Goal: Find specific page/section: Find specific page/section

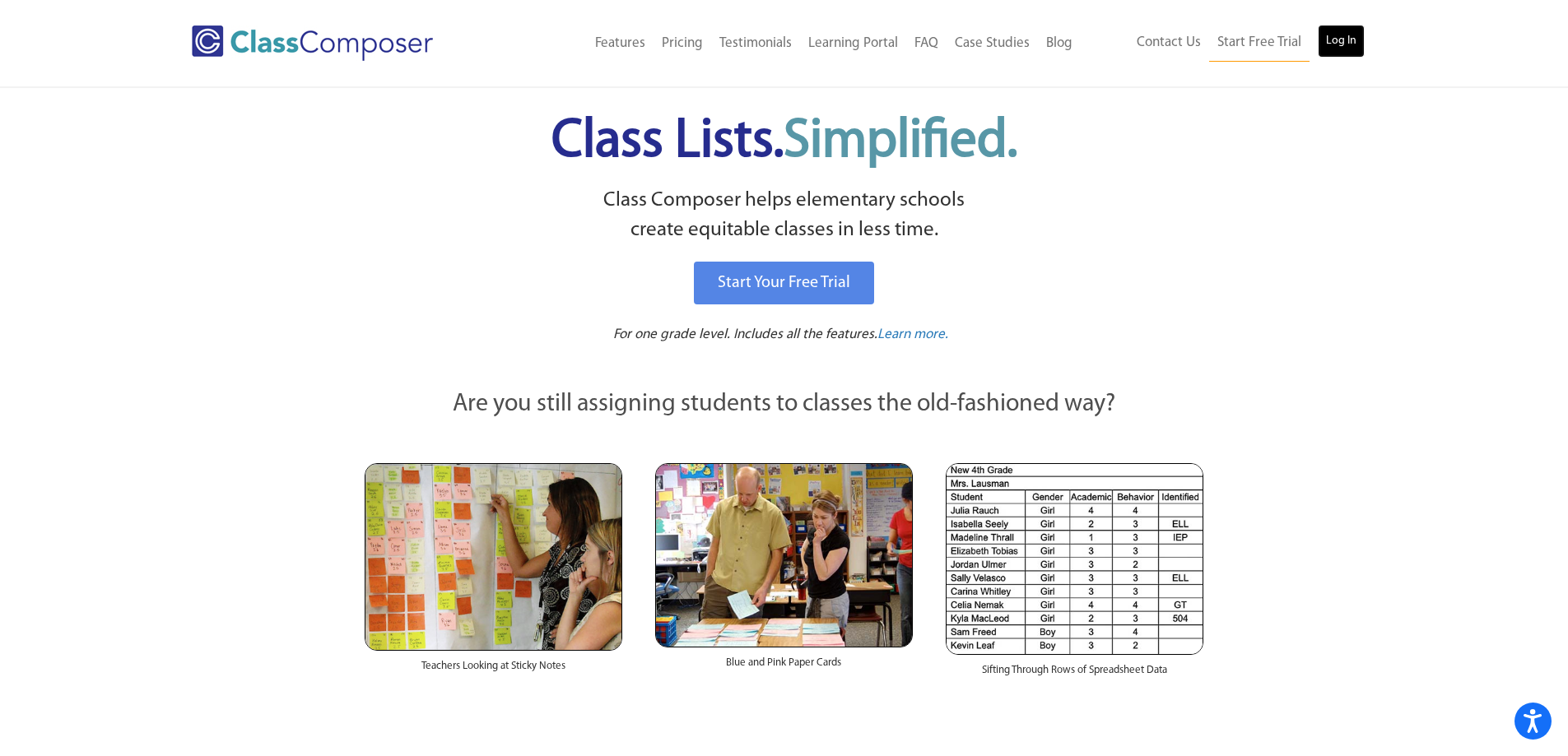
click at [1352, 51] on link "Log In" at bounding box center [1340, 41] width 46 height 33
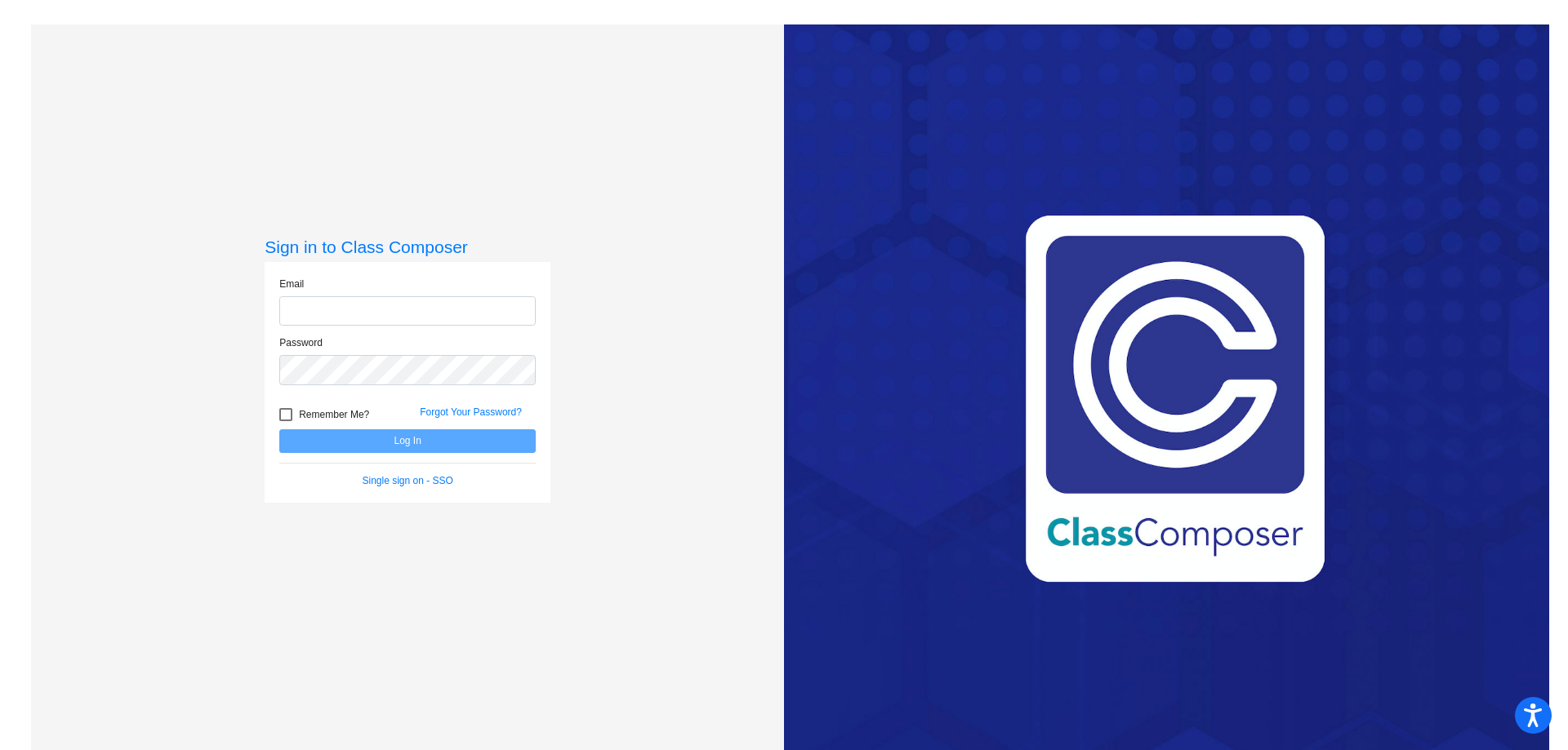
click at [0, 749] on com-1password-button at bounding box center [0, 750] width 0 height 0
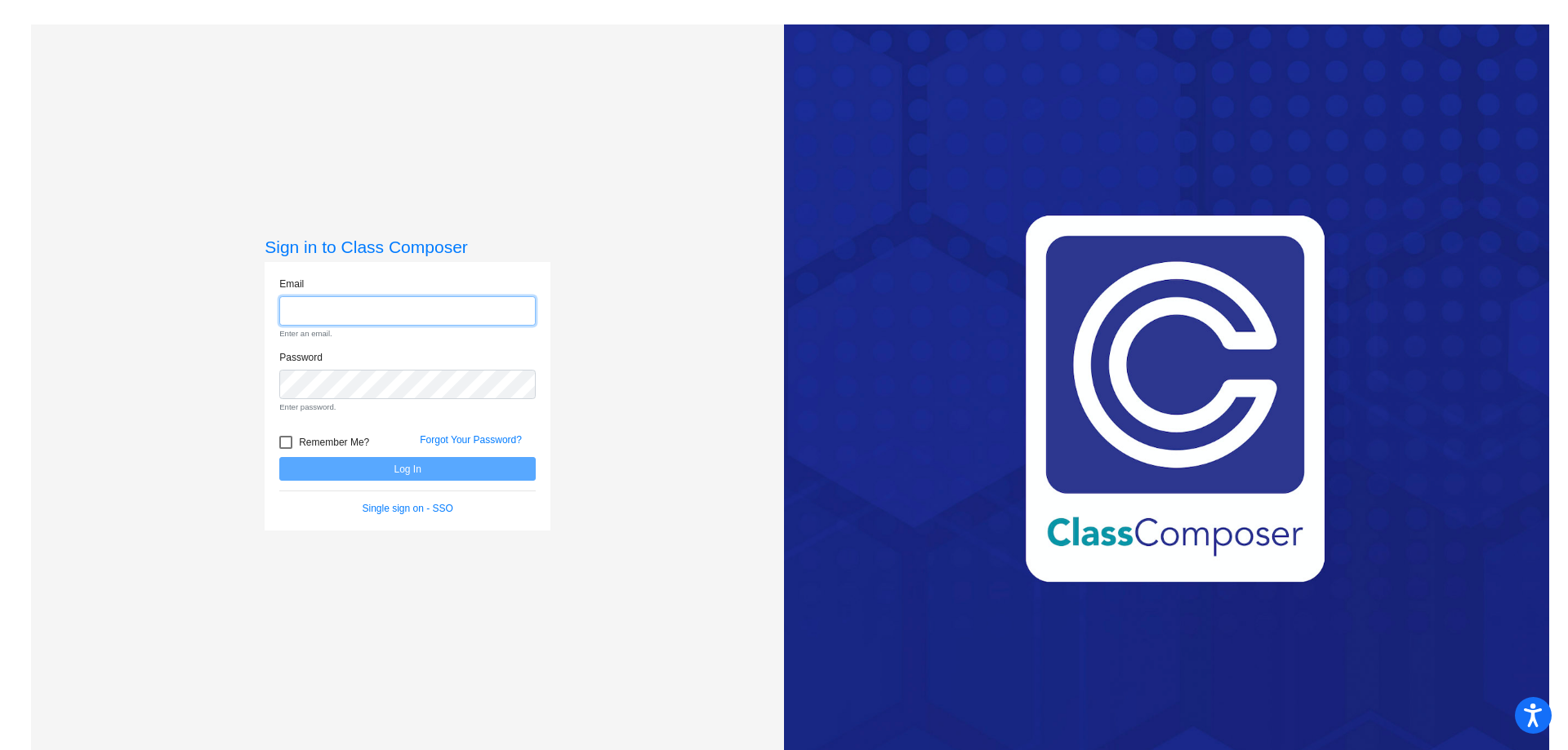
type input "ajoy@monomoy.edu"
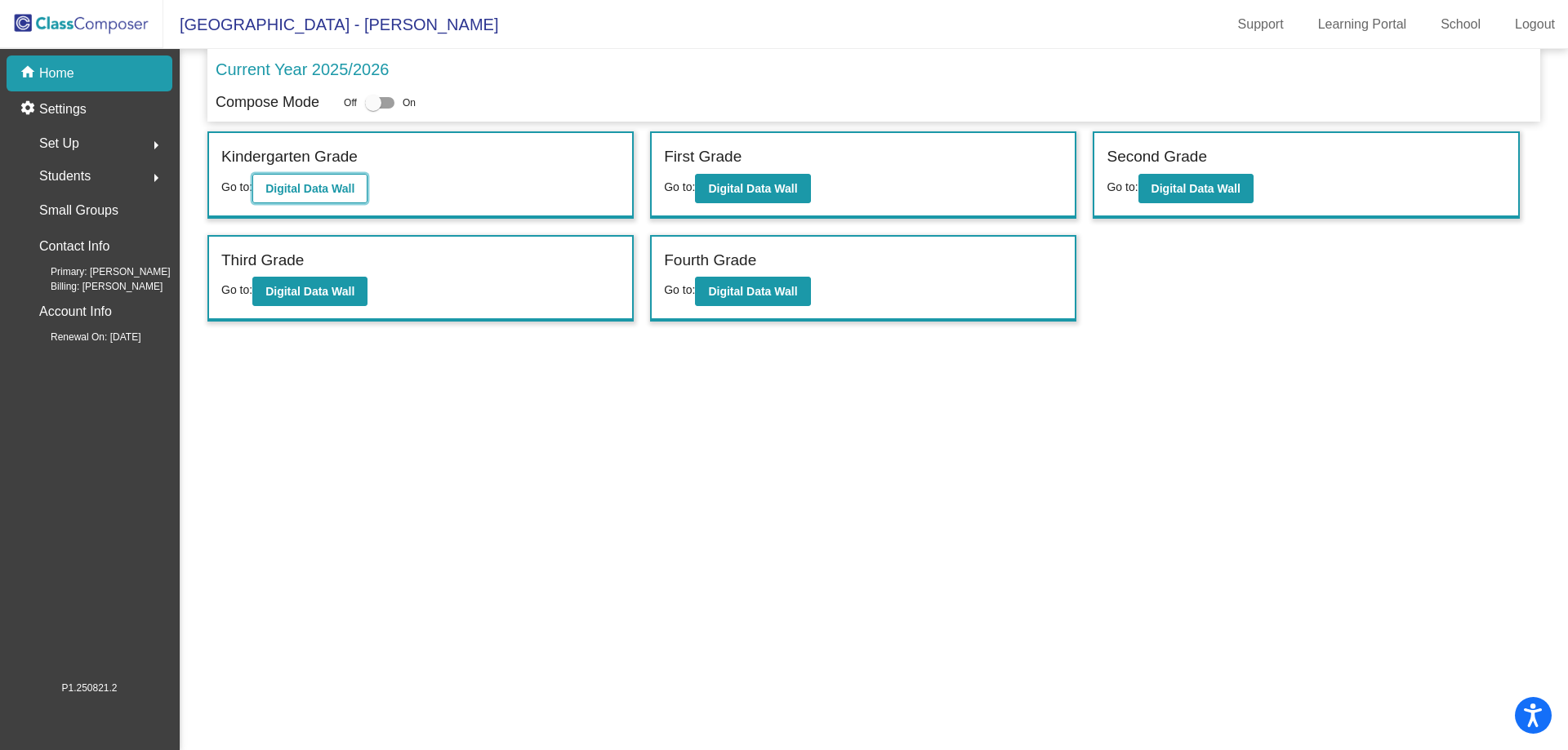
click at [333, 190] on b "Digital Data Wall" at bounding box center [310, 189] width 89 height 13
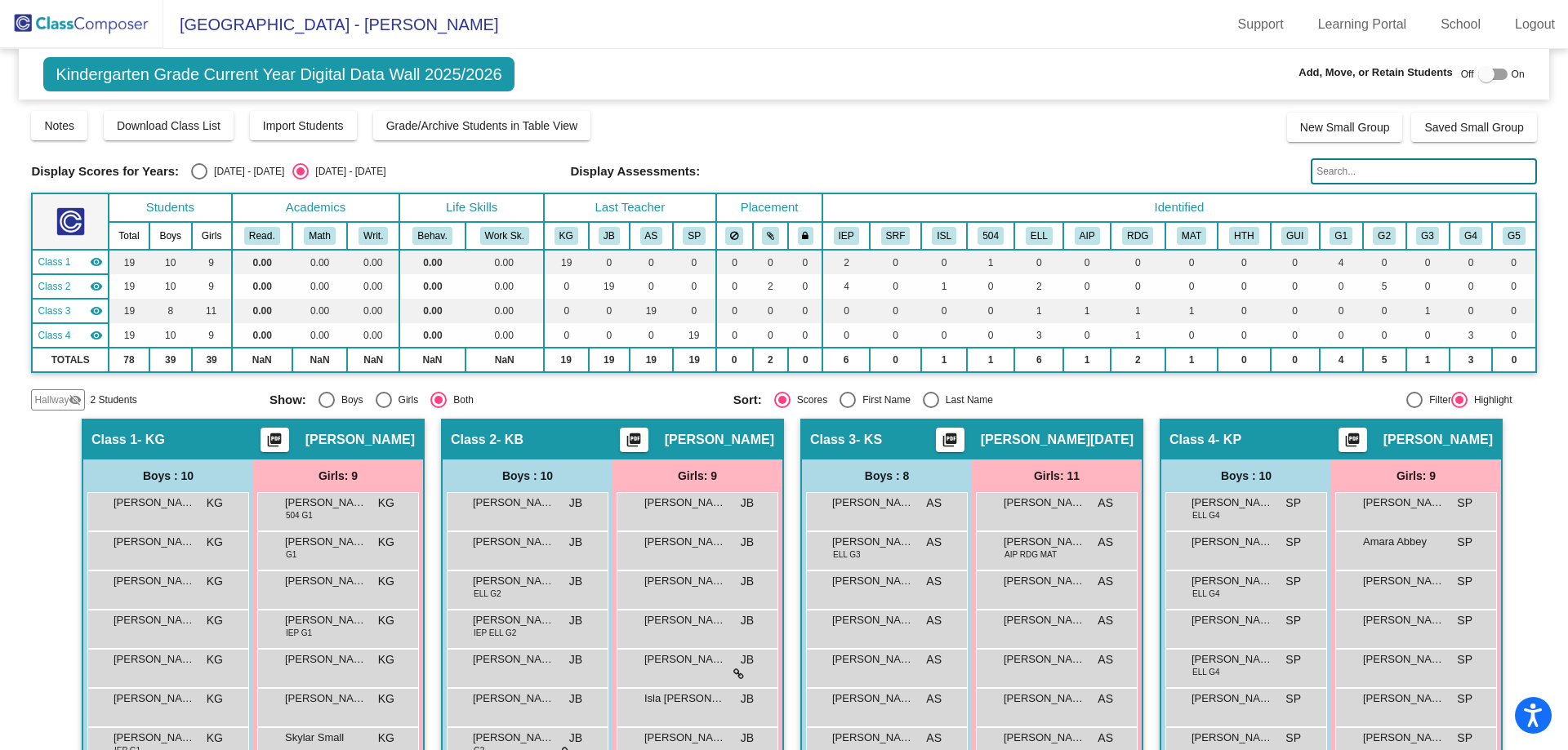
click at [46, 405] on span "Hallway" at bounding box center [51, 400] width 34 height 15
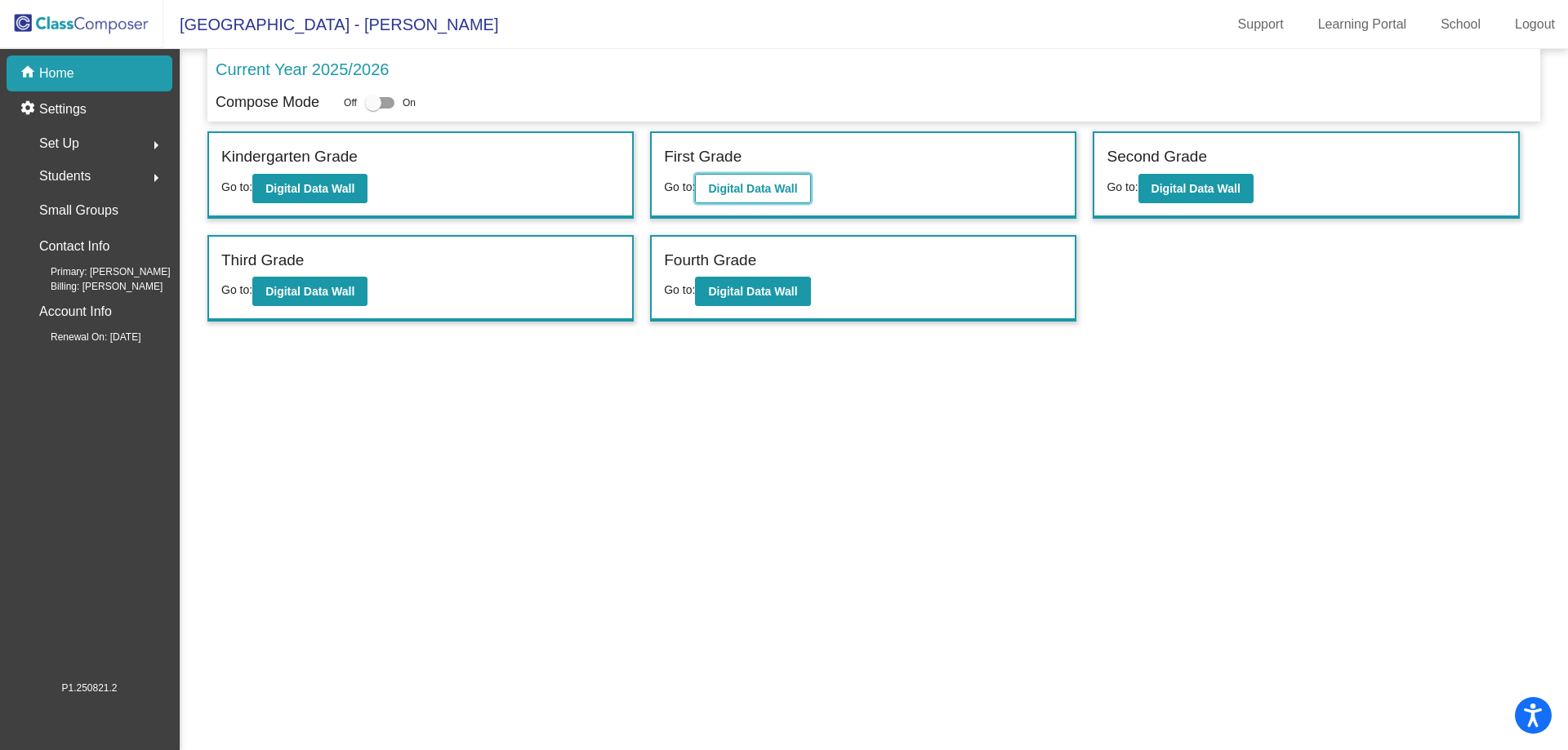
click at [725, 193] on b "Digital Data Wall" at bounding box center [752, 189] width 89 height 13
click at [1185, 190] on b "Digital Data Wall" at bounding box center [1196, 189] width 89 height 13
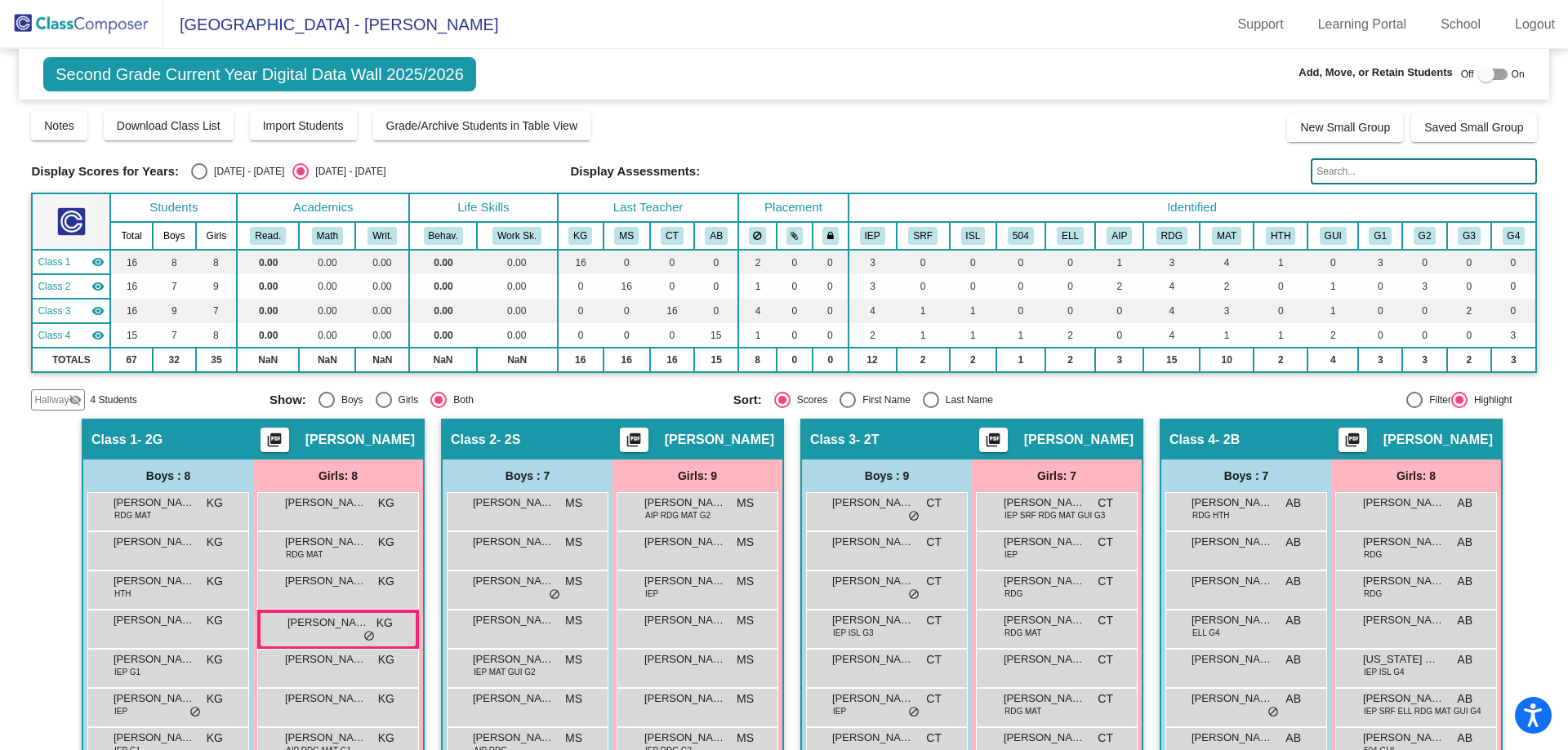
click at [69, 397] on mat-icon "visibility_off" at bounding box center [75, 400] width 13 height 13
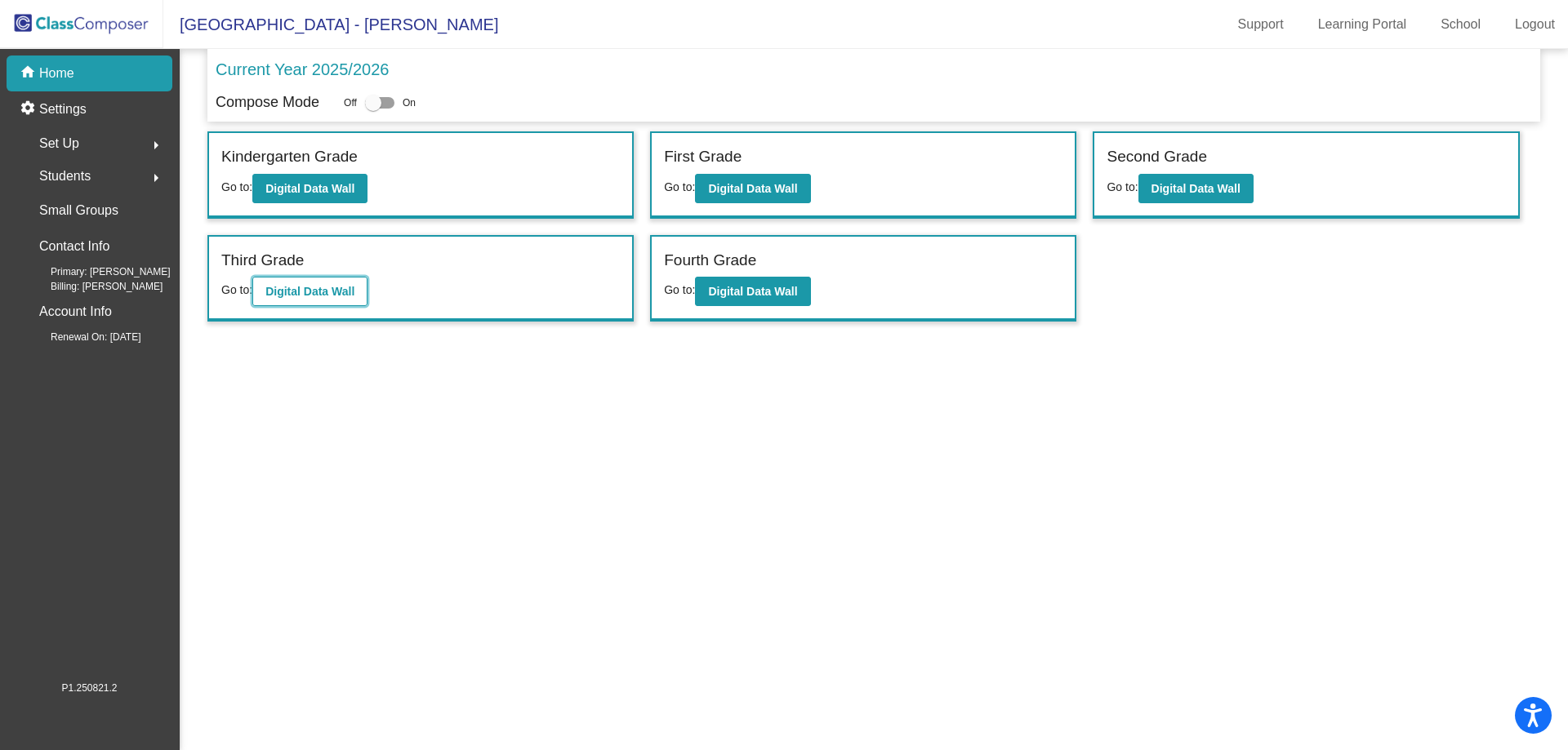
click at [316, 284] on button "Digital Data Wall" at bounding box center [310, 291] width 115 height 29
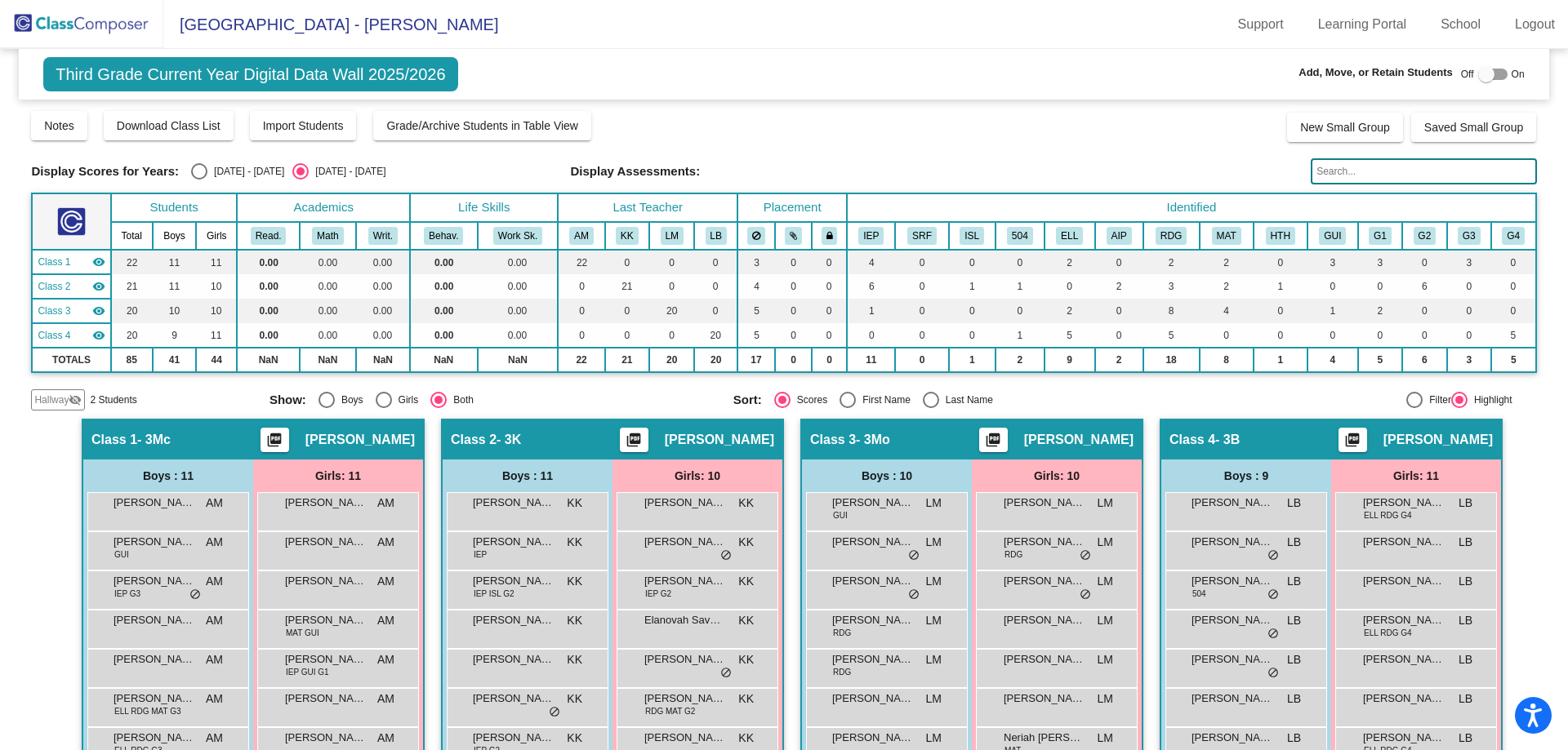
click at [70, 400] on mat-icon "visibility_off" at bounding box center [75, 400] width 13 height 13
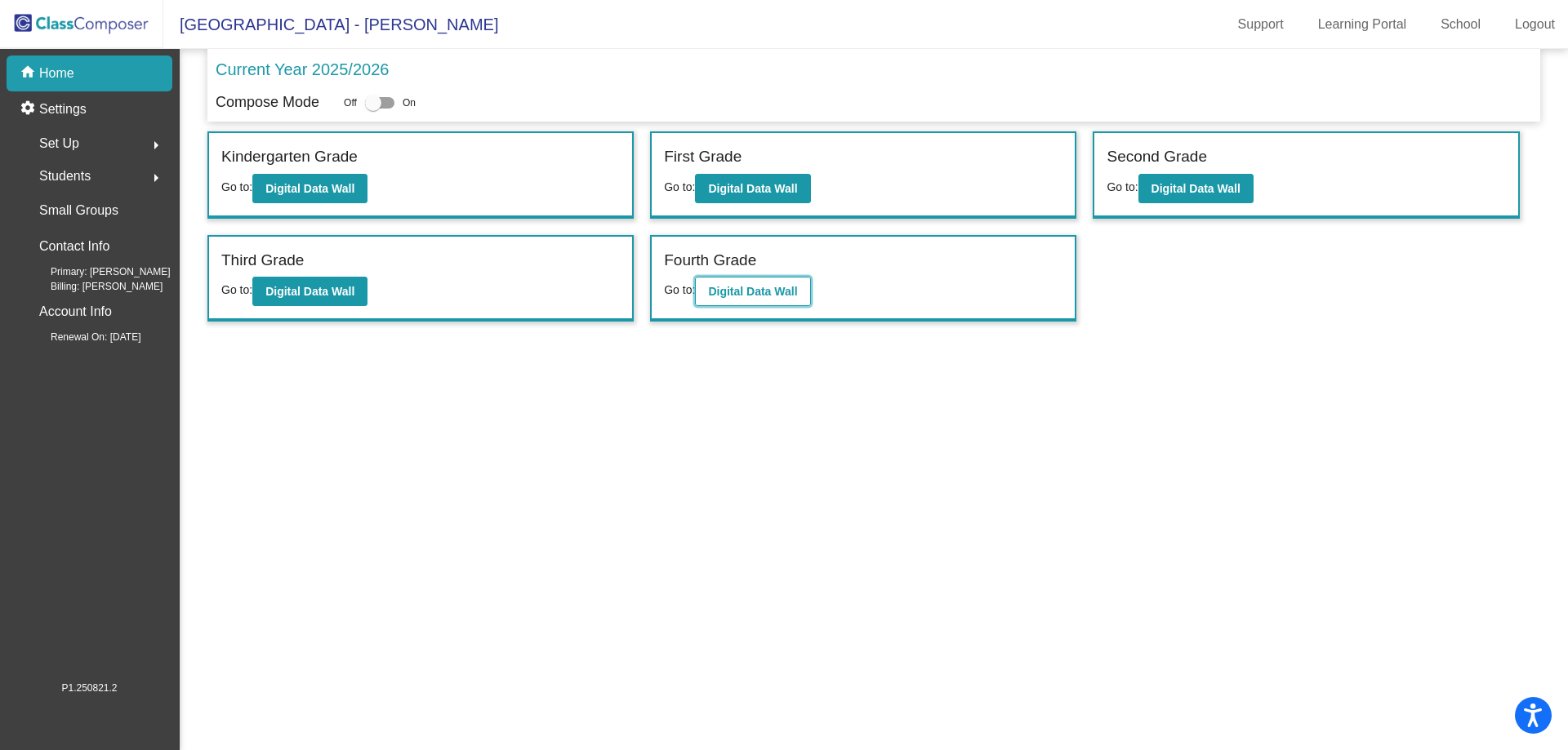
click at [737, 292] on b "Digital Data Wall" at bounding box center [752, 291] width 89 height 13
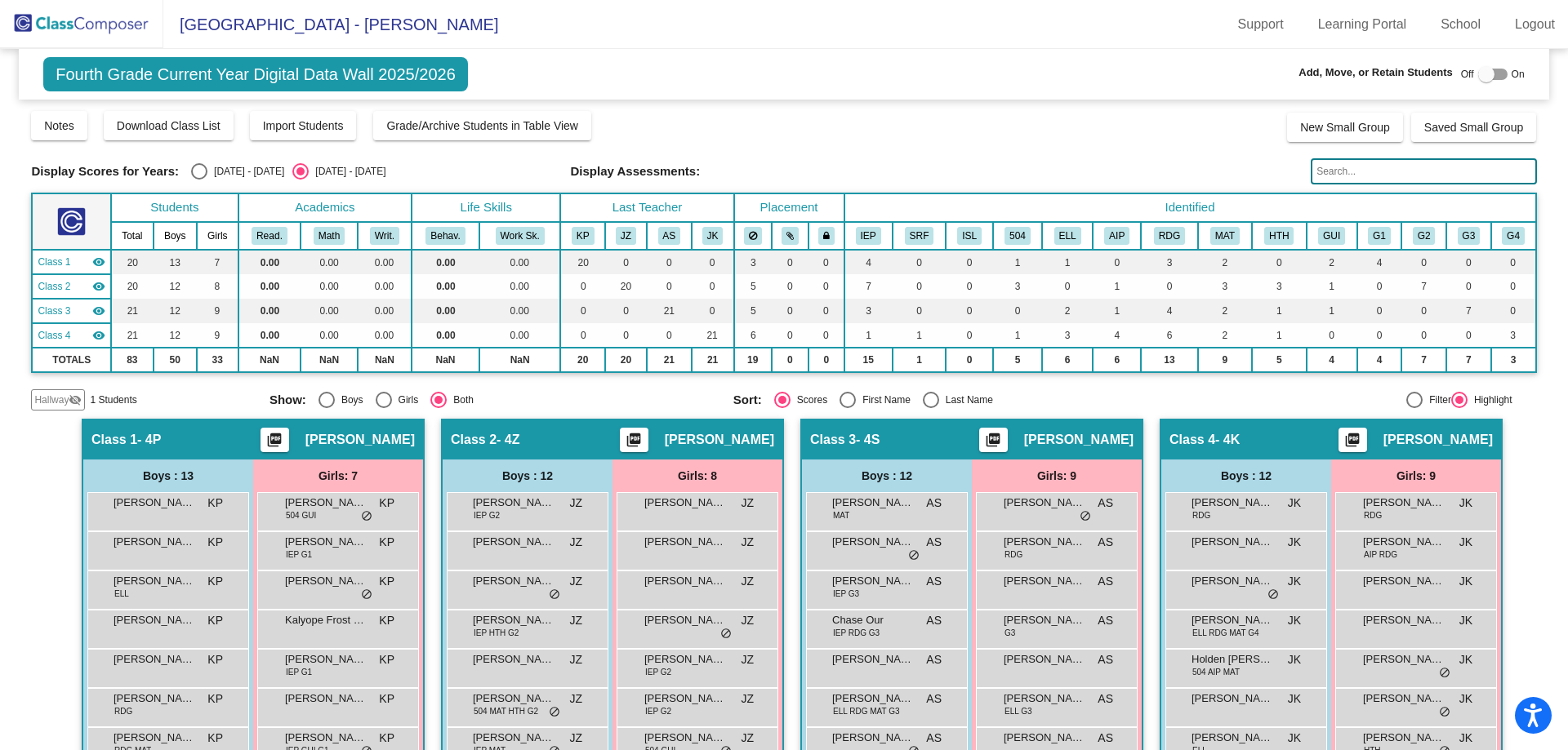
click at [56, 397] on span "Hallway" at bounding box center [51, 400] width 34 height 15
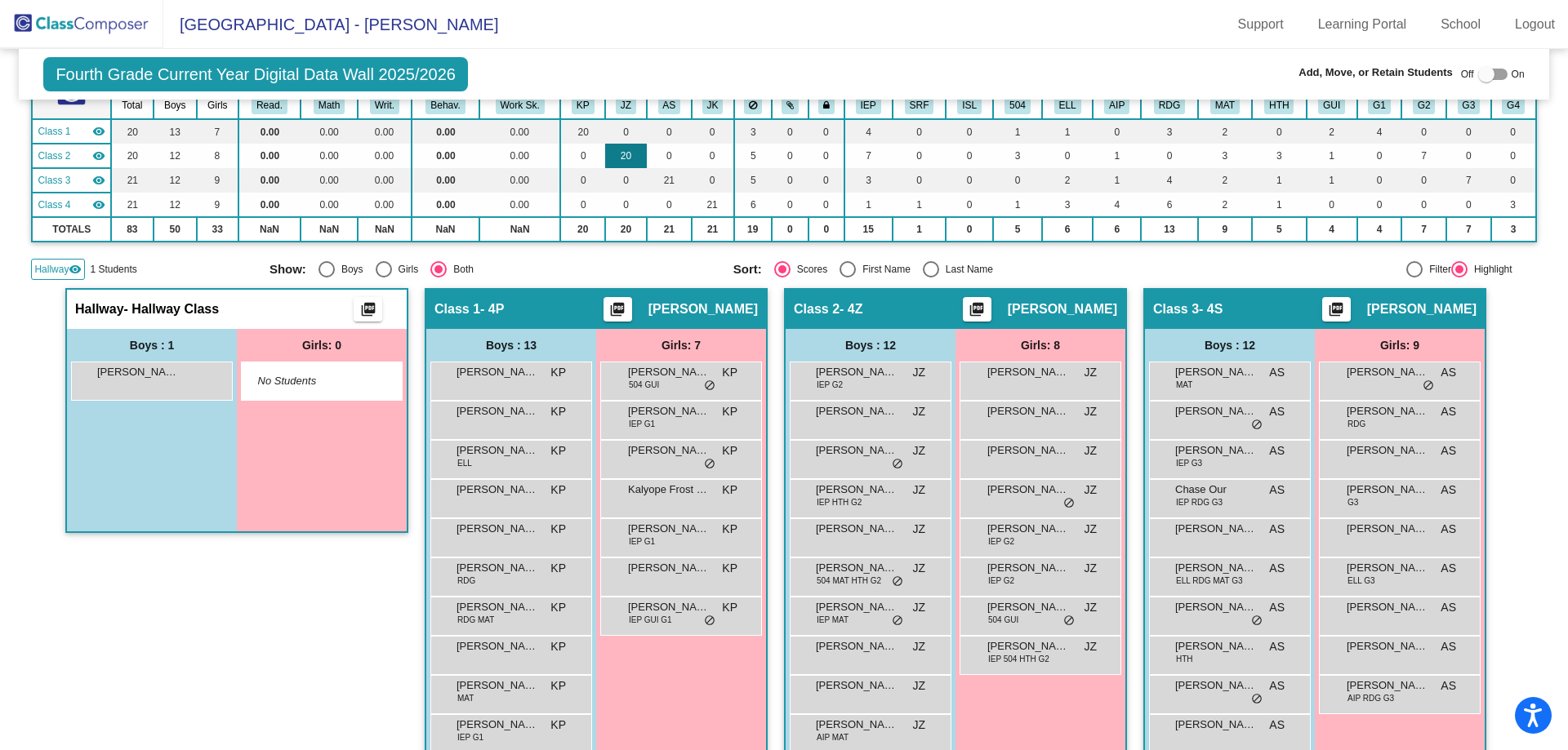
scroll to position [82, 0]
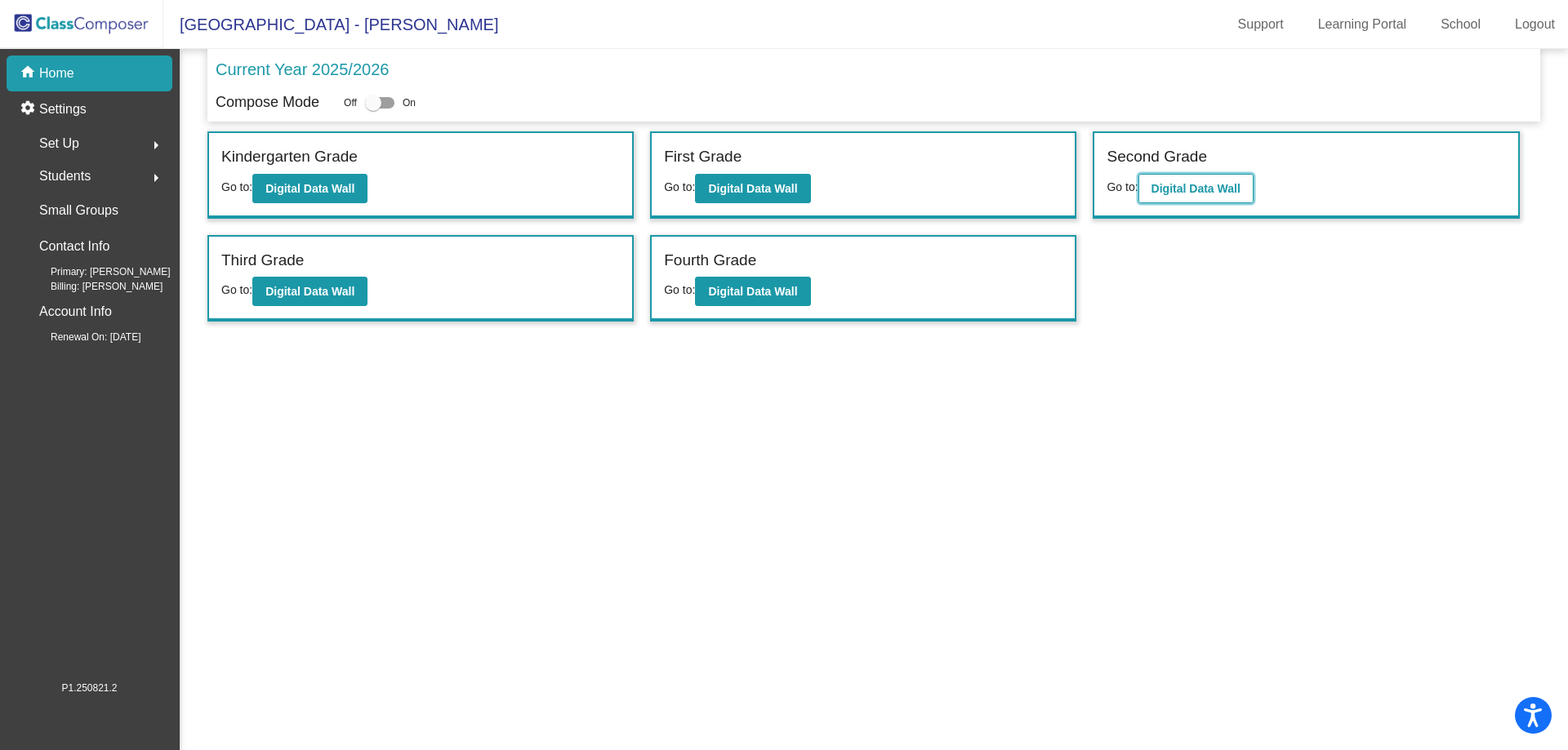
click at [1189, 182] on b "Digital Data Wall" at bounding box center [1196, 189] width 89 height 13
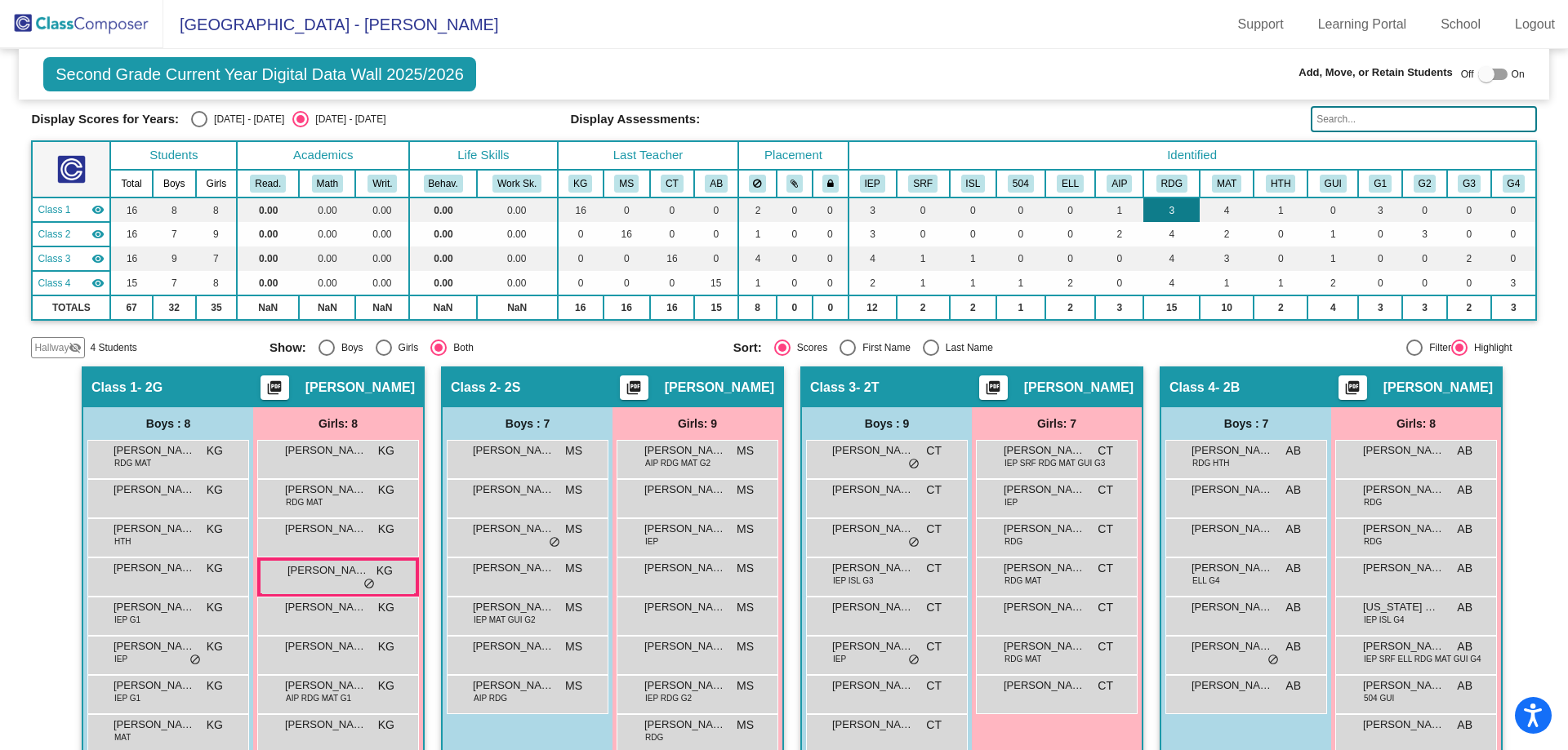
scroll to position [121, 0]
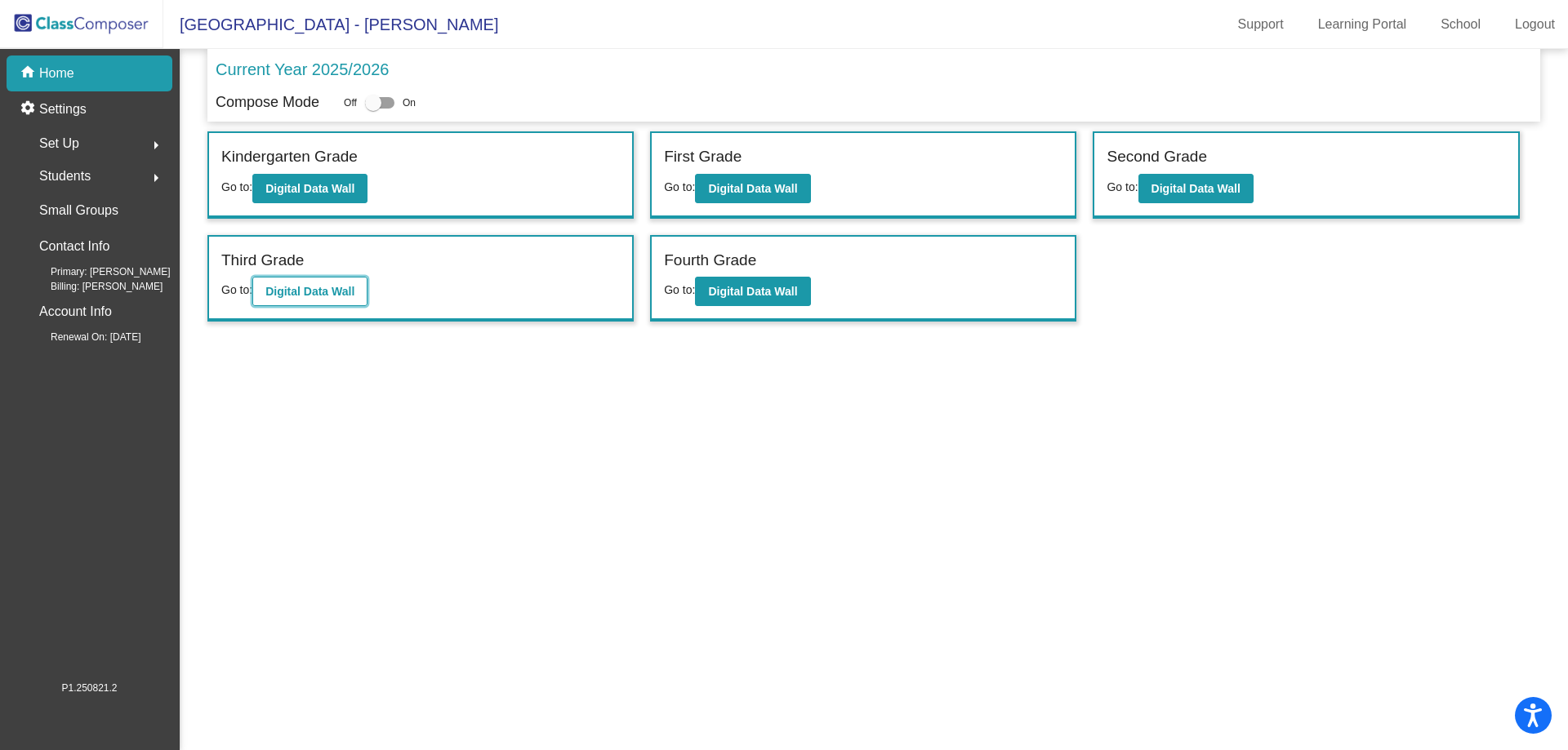
click at [321, 287] on b "Digital Data Wall" at bounding box center [310, 291] width 89 height 13
click at [756, 181] on button "Digital Data Wall" at bounding box center [752, 189] width 115 height 29
click at [345, 199] on button "Digital Data Wall" at bounding box center [310, 189] width 115 height 29
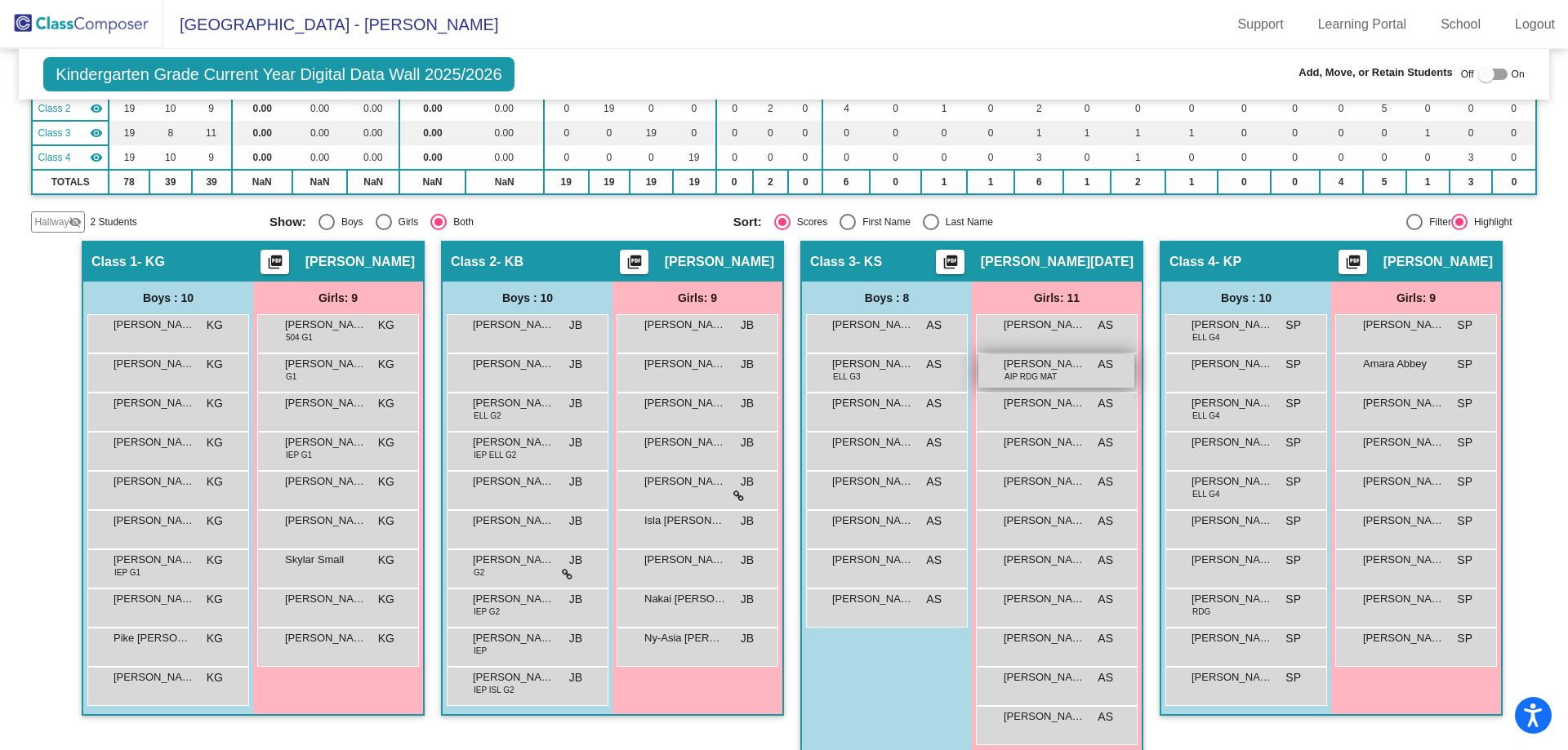
scroll to position [199, 0]
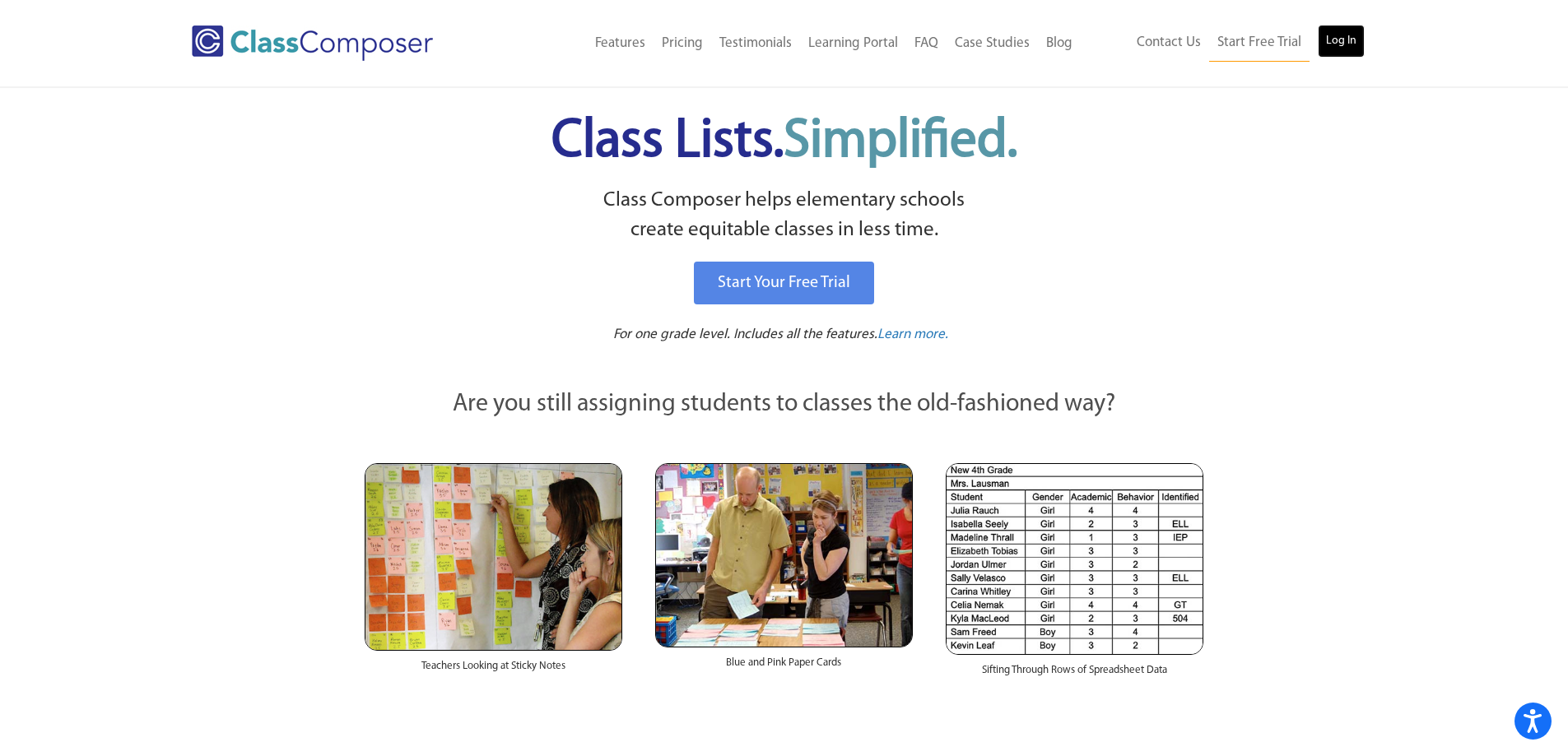
click at [1344, 37] on link "Log In" at bounding box center [1340, 41] width 46 height 33
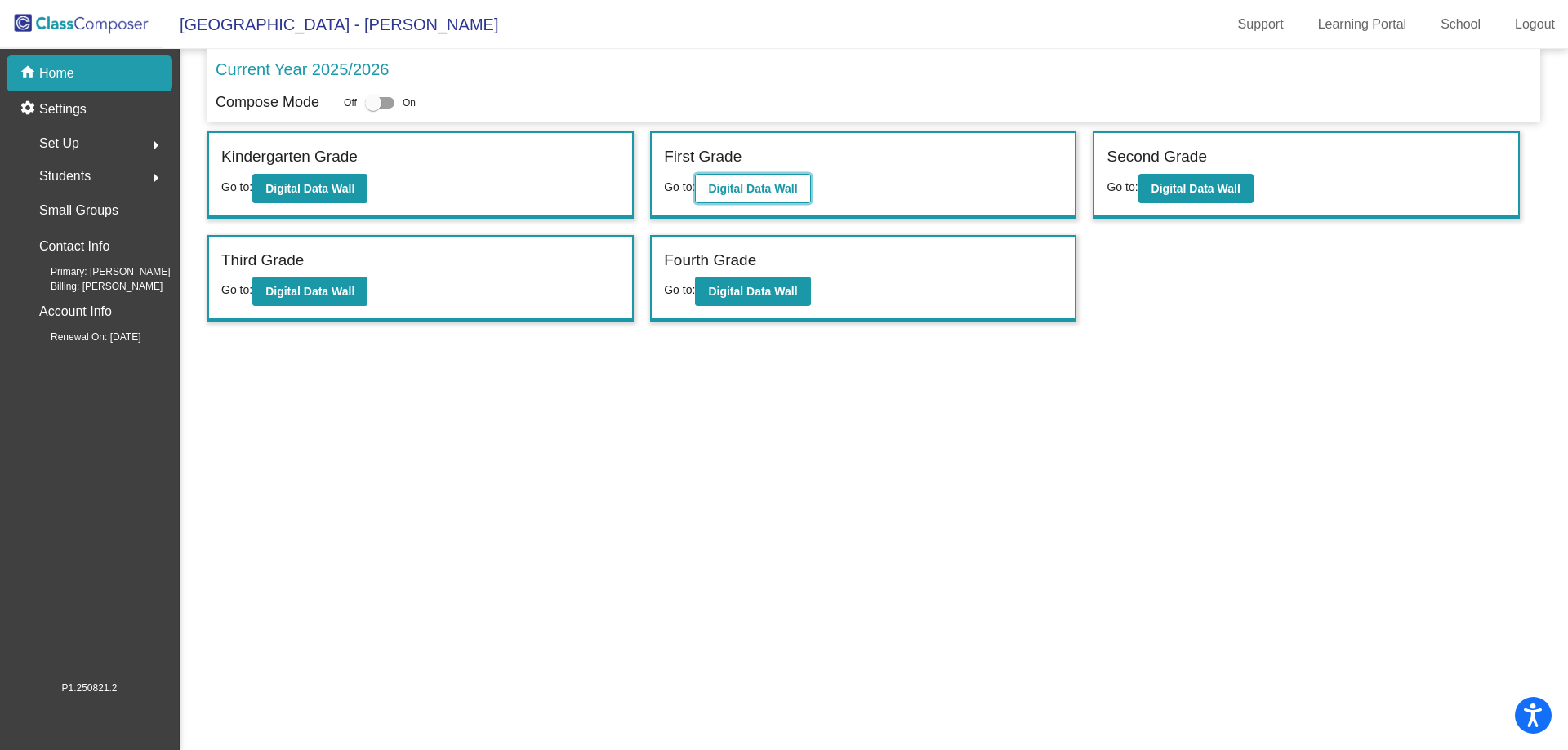
click at [726, 181] on button "Digital Data Wall" at bounding box center [752, 189] width 115 height 29
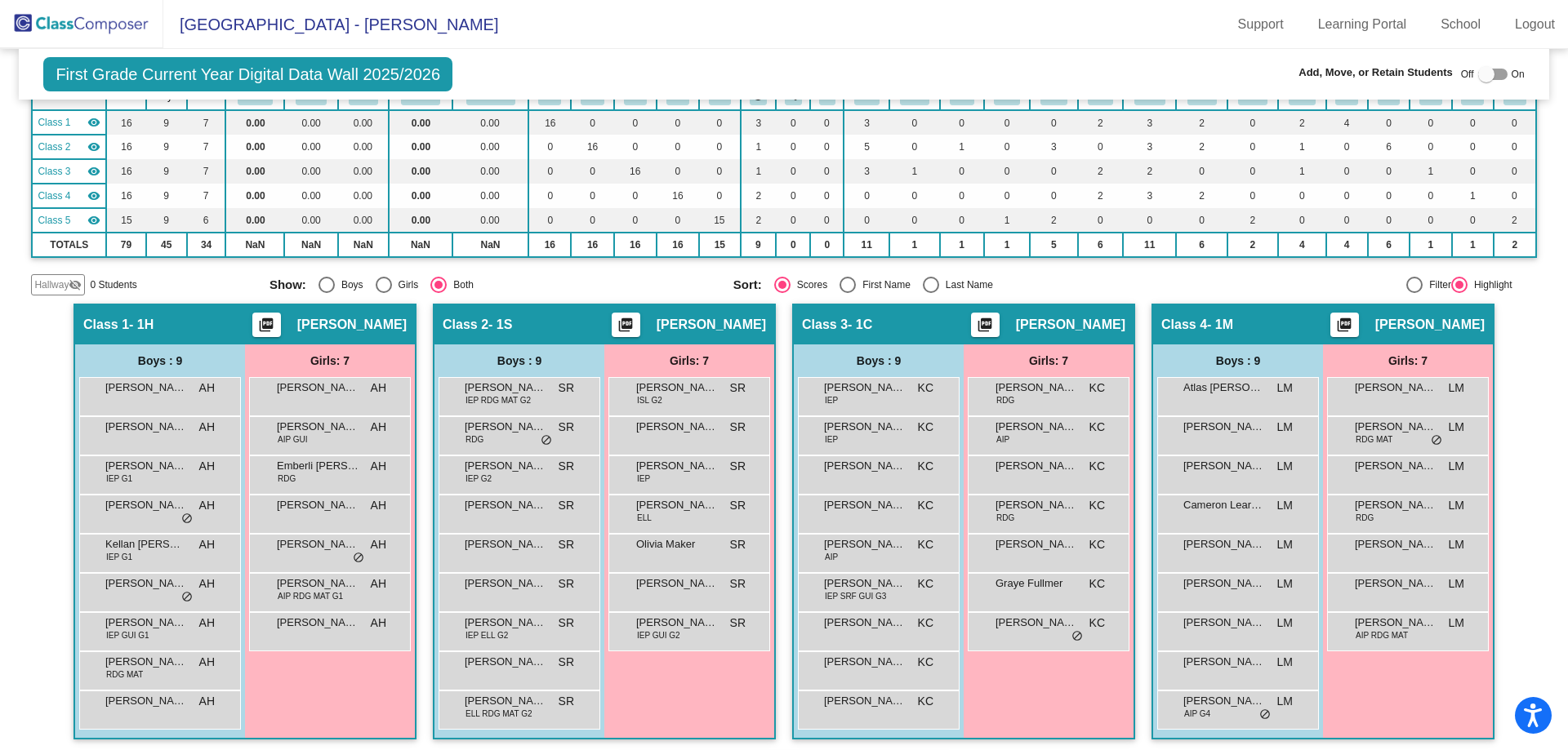
scroll to position [108, 0]
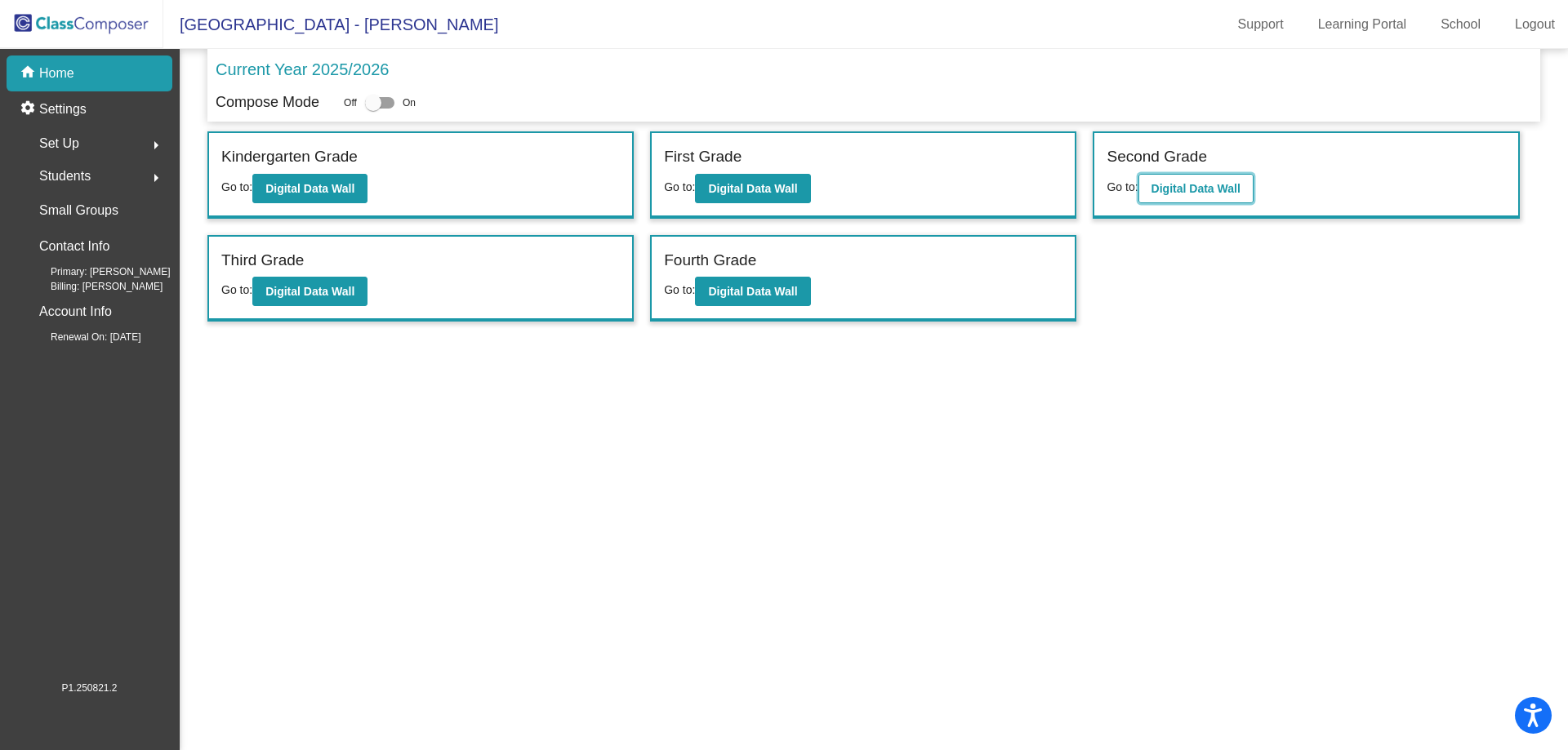
click at [1227, 201] on button "Digital Data Wall" at bounding box center [1196, 189] width 115 height 29
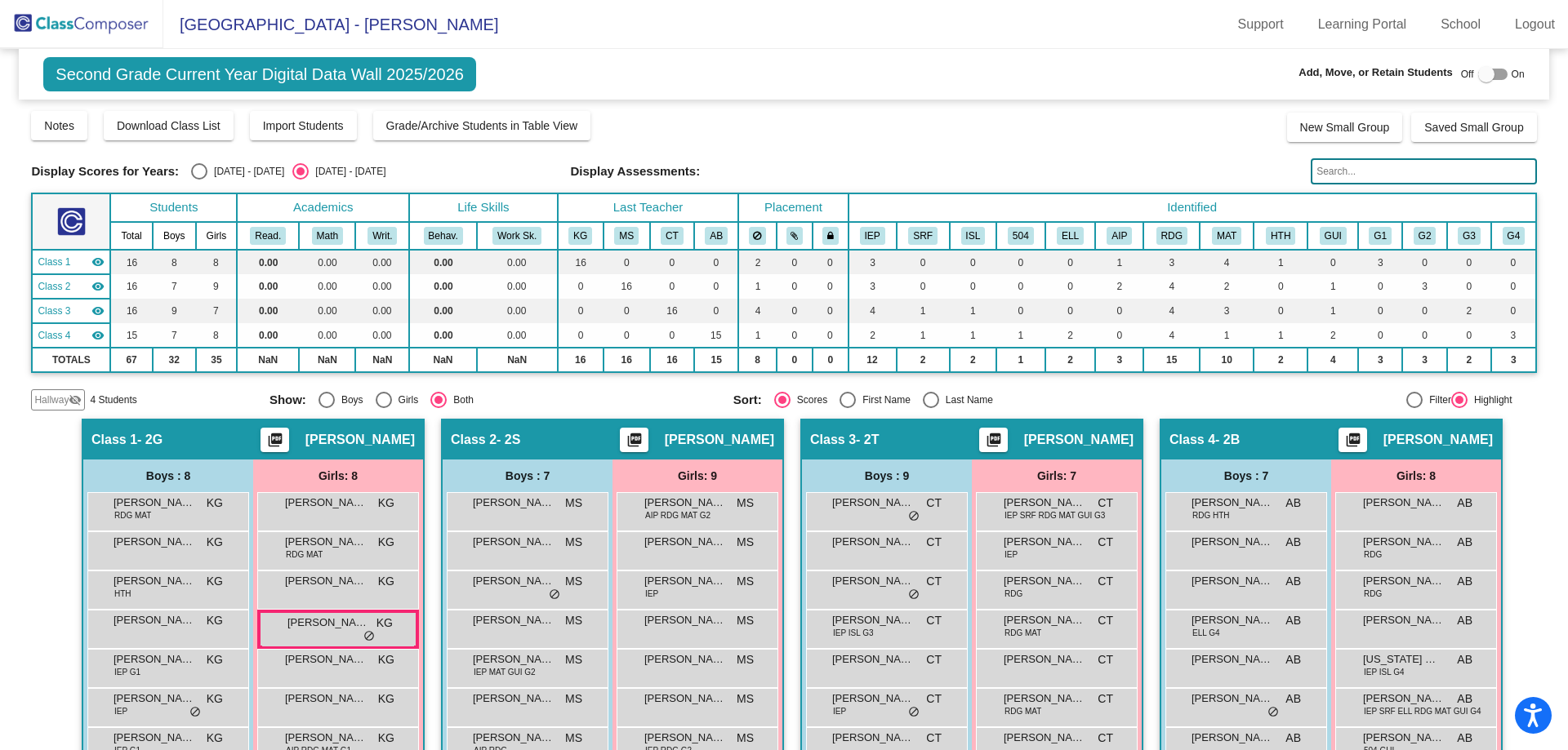
scroll to position [121, 0]
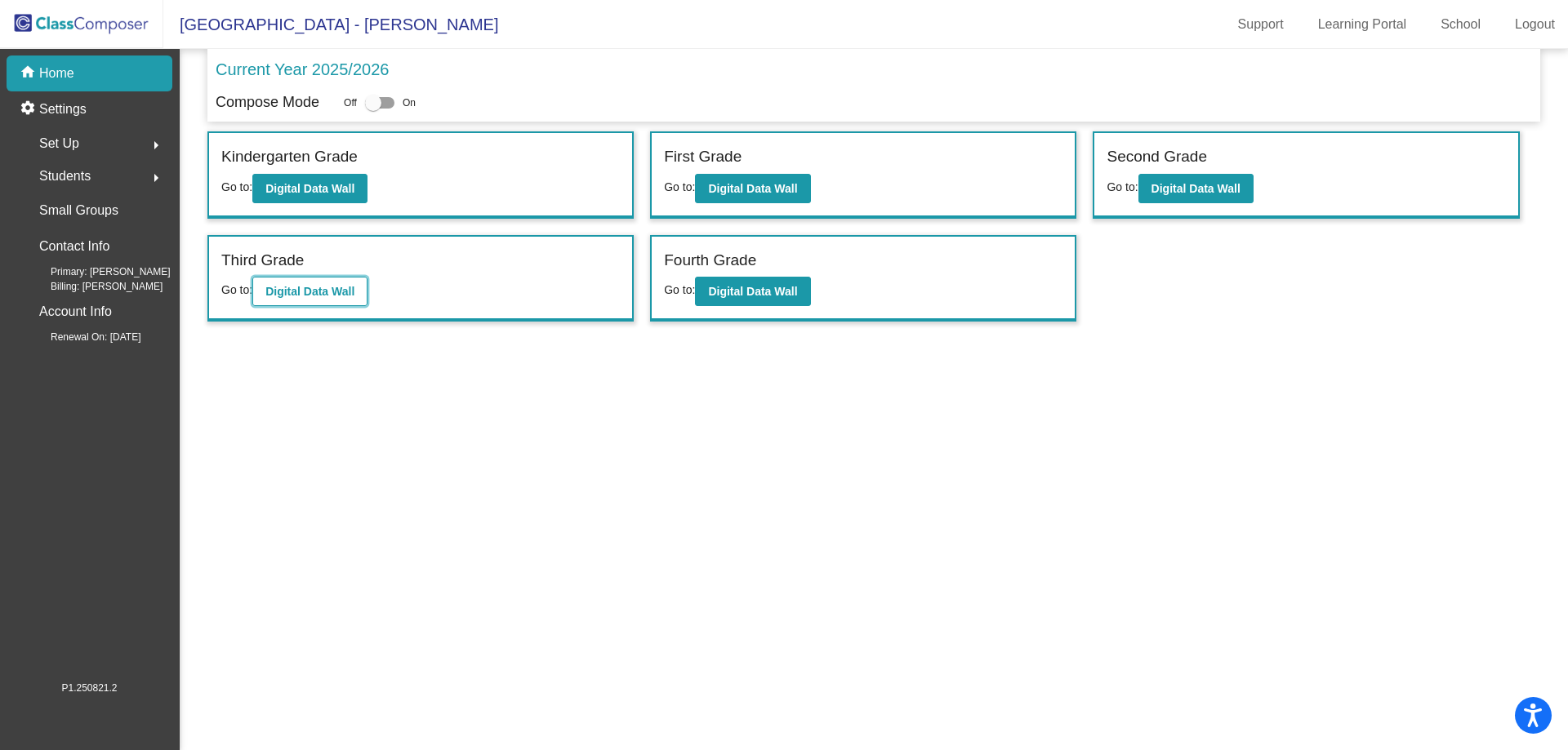
click at [327, 299] on button "Digital Data Wall" at bounding box center [310, 291] width 115 height 29
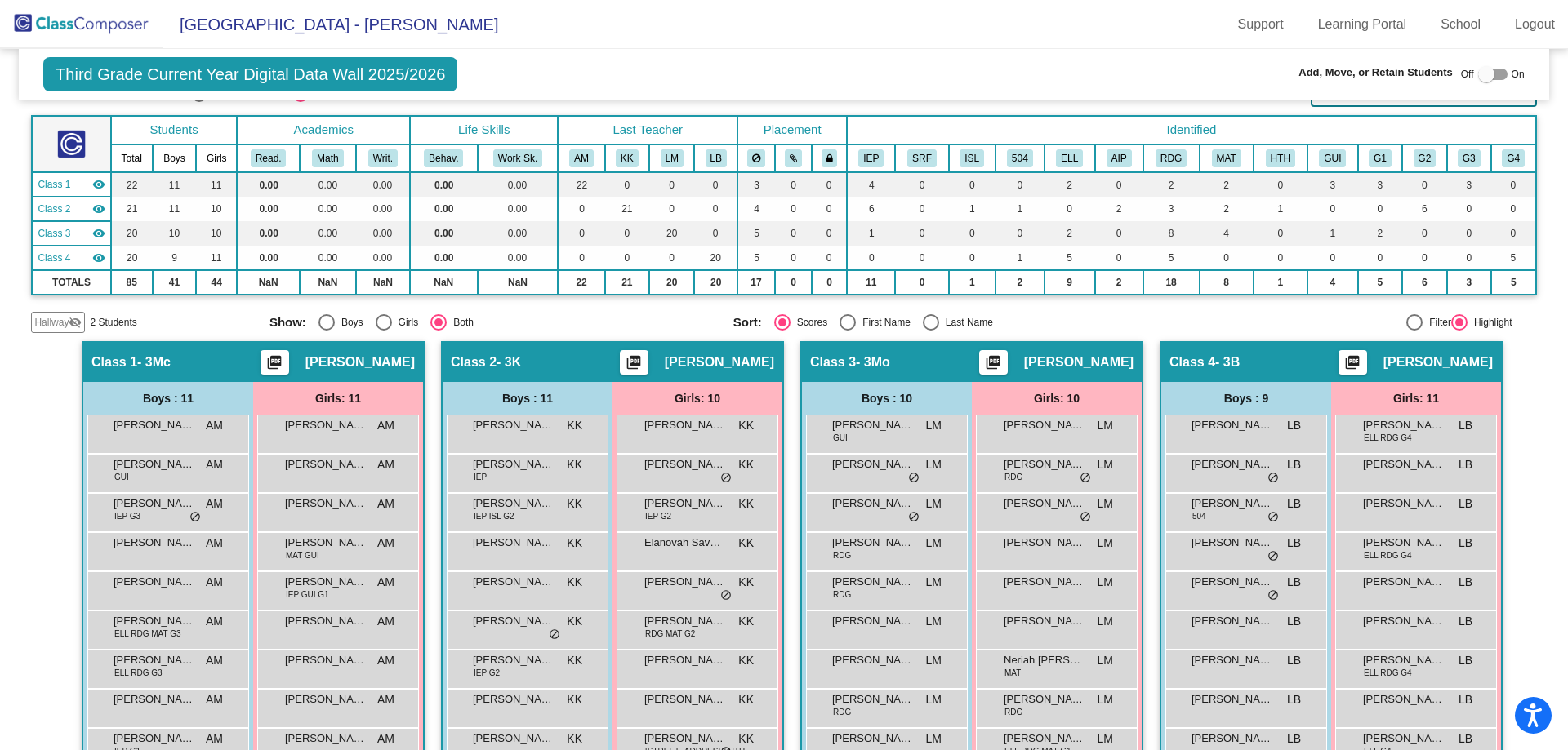
scroll to position [199, 0]
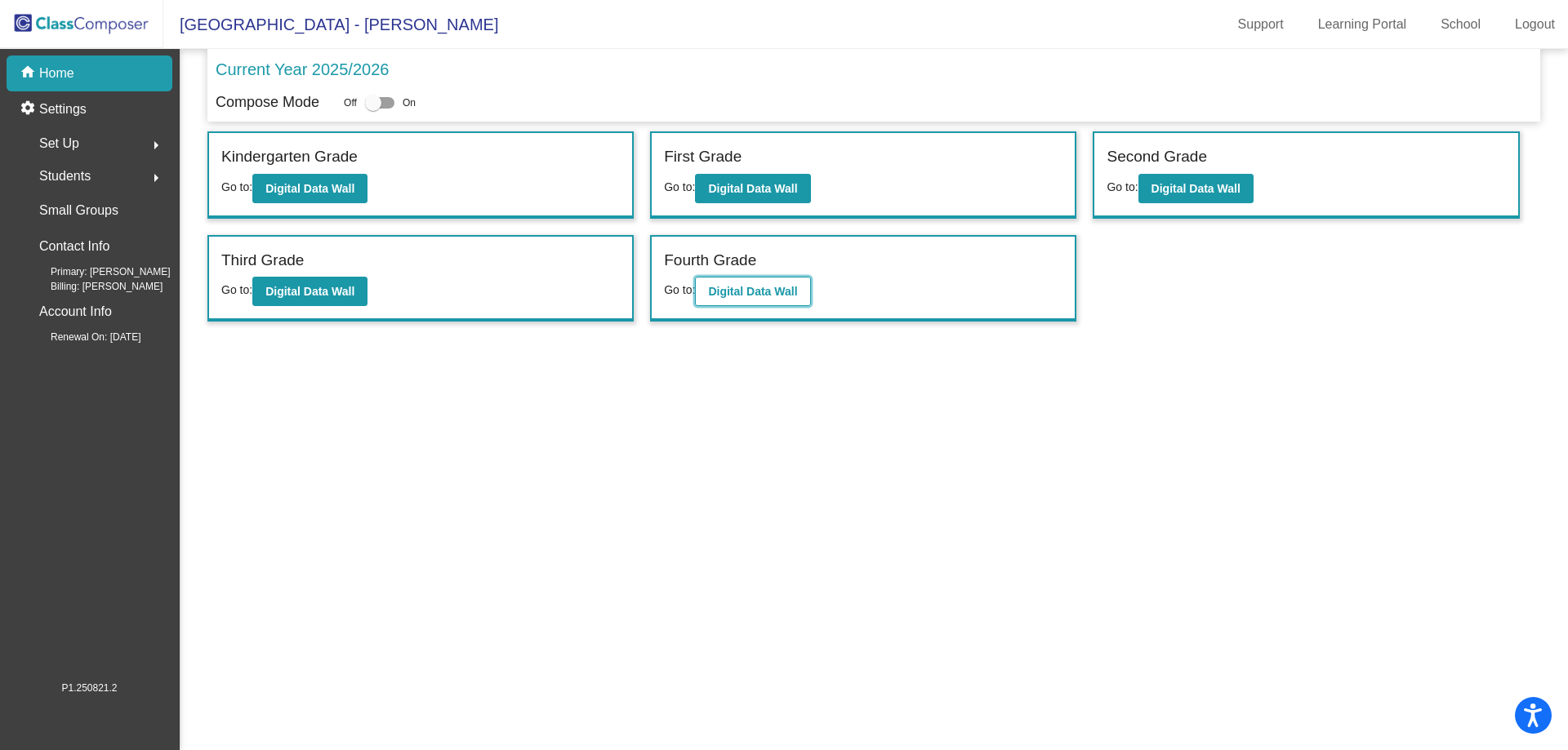
click at [756, 293] on b "Digital Data Wall" at bounding box center [752, 291] width 89 height 13
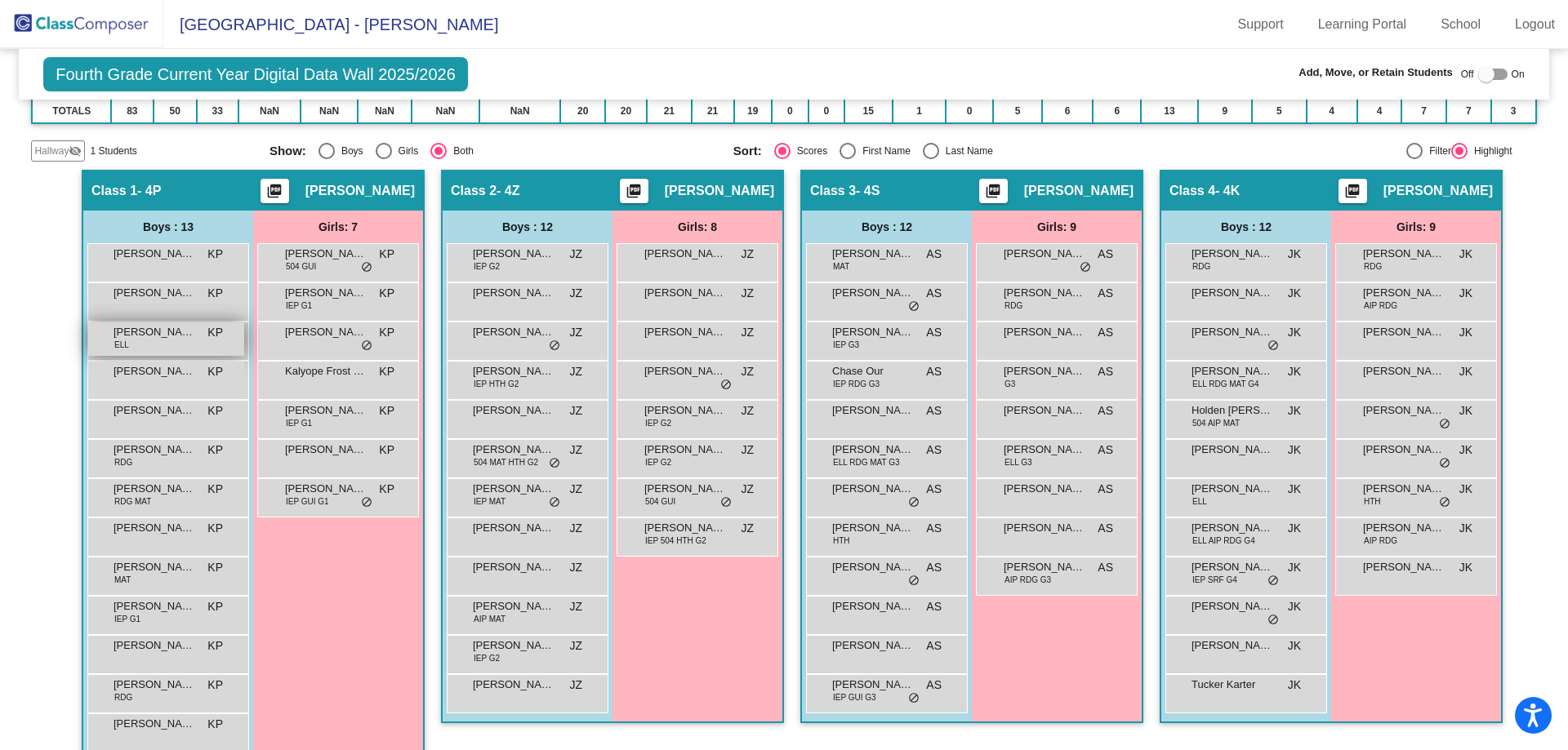
scroll to position [277, 0]
